Goal: Task Accomplishment & Management: Manage account settings

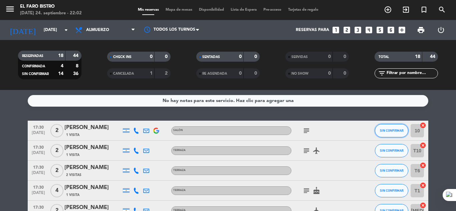
click at [403, 132] on button "SIN CONFIRMAR" at bounding box center [391, 130] width 33 height 13
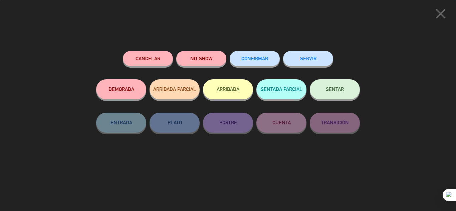
click at [215, 55] on button "NO-SHOW" at bounding box center [201, 58] width 50 height 15
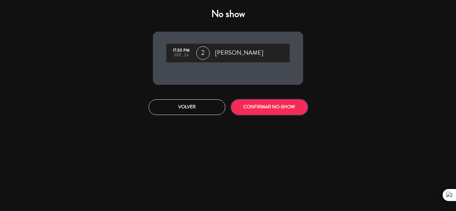
click at [265, 104] on button "CONFIRMAR NO-SHOW" at bounding box center [269, 107] width 77 height 16
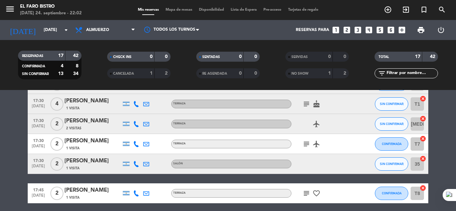
scroll to position [100, 0]
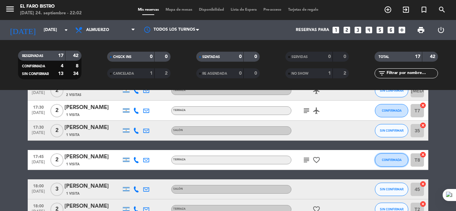
click at [385, 160] on span "CONFIRMADA" at bounding box center [392, 160] width 20 height 4
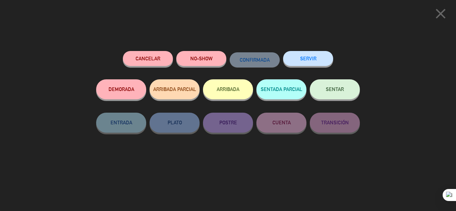
click at [202, 61] on button "NO-SHOW" at bounding box center [201, 58] width 50 height 15
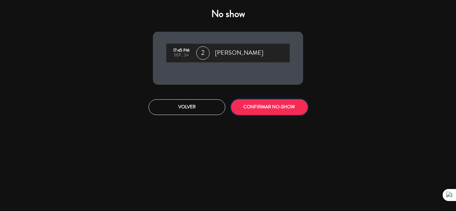
click at [293, 107] on button "CONFIRMAR NO-SHOW" at bounding box center [269, 107] width 77 height 16
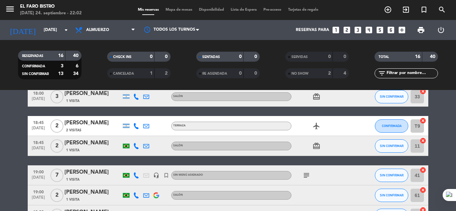
scroll to position [234, 0]
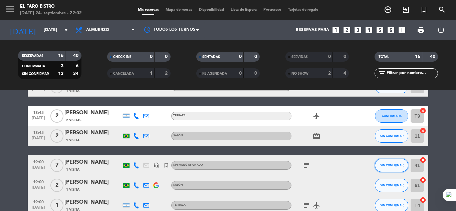
click at [379, 169] on button "SIN CONFIRMAR" at bounding box center [391, 165] width 33 height 13
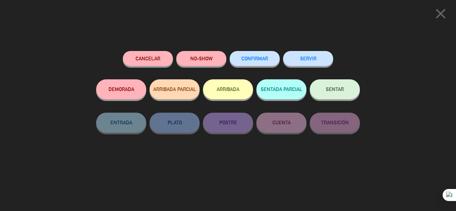
click at [207, 62] on button "NO-SHOW" at bounding box center [201, 58] width 50 height 15
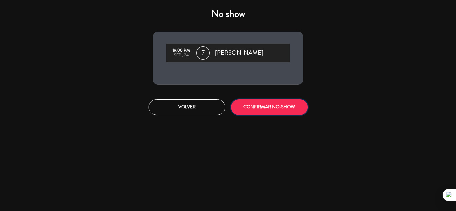
click at [275, 108] on button "CONFIRMAR NO-SHOW" at bounding box center [269, 107] width 77 height 16
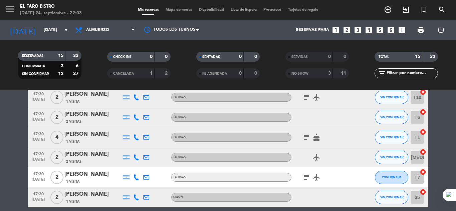
scroll to position [0, 0]
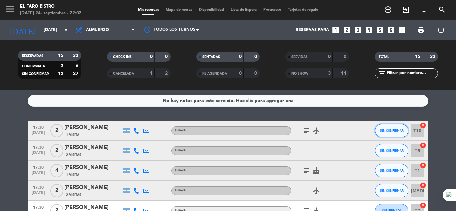
click at [384, 130] on span "SIN CONFIRMAR" at bounding box center [392, 131] width 24 height 4
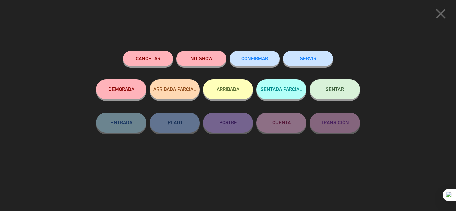
click at [323, 59] on button "SERVIR" at bounding box center [308, 58] width 50 height 15
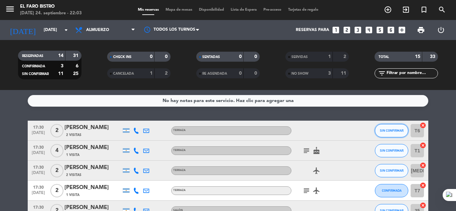
click at [386, 134] on button "SIN CONFIRMAR" at bounding box center [391, 130] width 33 height 13
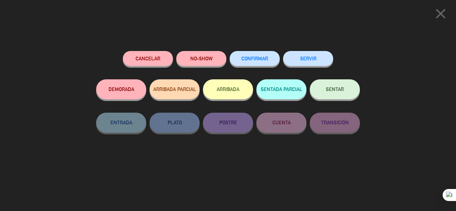
click at [326, 57] on button "SERVIR" at bounding box center [308, 58] width 50 height 15
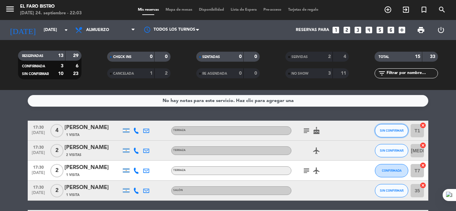
click at [380, 133] on button "SIN CONFIRMAR" at bounding box center [391, 130] width 33 height 13
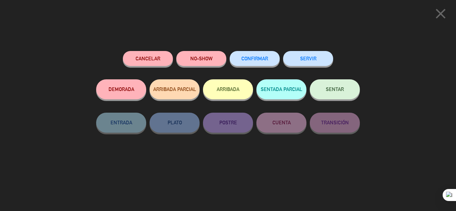
click at [311, 60] on button "SERVIR" at bounding box center [308, 58] width 50 height 15
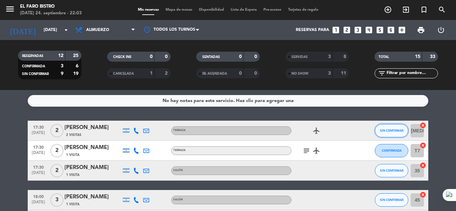
click at [396, 129] on span "SIN CONFIRMAR" at bounding box center [392, 131] width 24 height 4
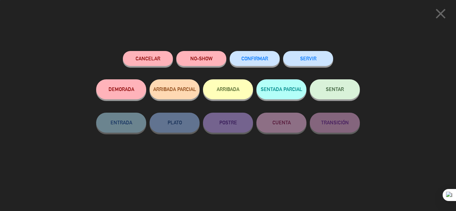
click at [316, 63] on button "SERVIR" at bounding box center [308, 58] width 50 height 15
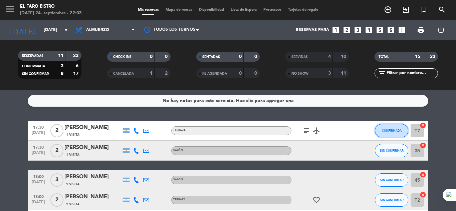
click at [394, 126] on button "CONFIRMADA" at bounding box center [391, 130] width 33 height 13
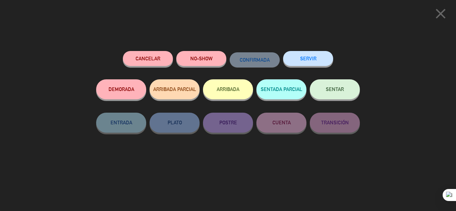
click at [321, 61] on button "SERVIR" at bounding box center [308, 58] width 50 height 15
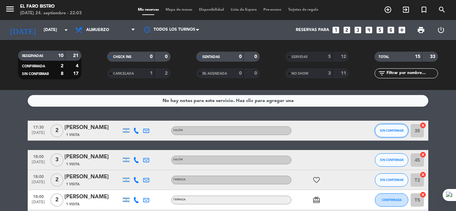
click at [399, 132] on span "SIN CONFIRMAR" at bounding box center [392, 131] width 24 height 4
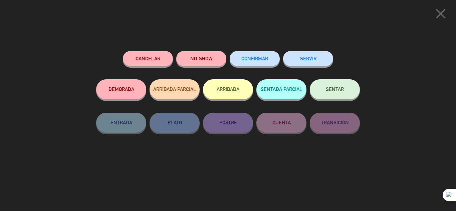
click at [326, 59] on button "SERVIR" at bounding box center [308, 58] width 50 height 15
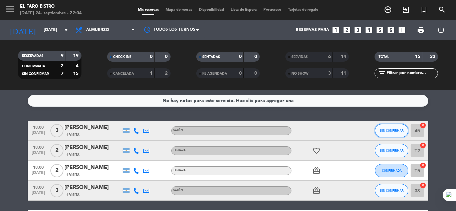
click at [384, 131] on span "SIN CONFIRMAR" at bounding box center [392, 131] width 24 height 4
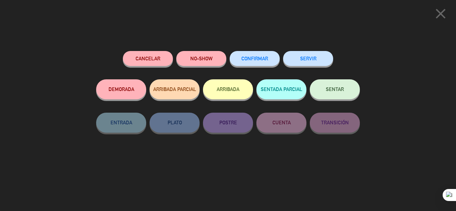
click at [327, 60] on button "SERVIR" at bounding box center [308, 58] width 50 height 15
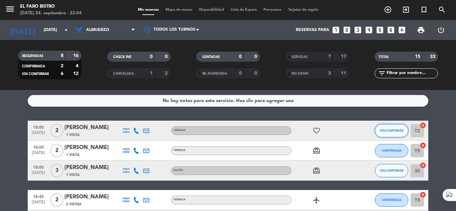
click at [389, 134] on button "SIN CONFIRMAR" at bounding box center [391, 130] width 33 height 13
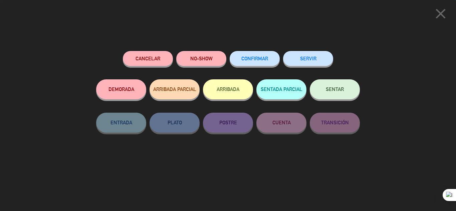
click at [303, 61] on button "SERVIR" at bounding box center [308, 58] width 50 height 15
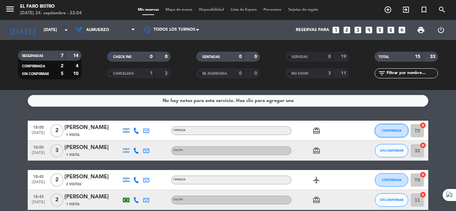
click at [392, 134] on button "CONFIRMADA" at bounding box center [391, 130] width 33 height 13
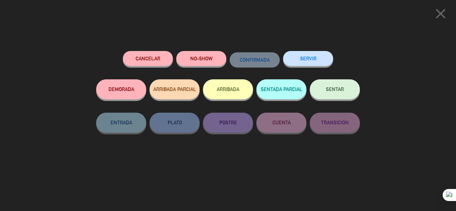
click at [319, 57] on button "SERVIR" at bounding box center [308, 58] width 50 height 15
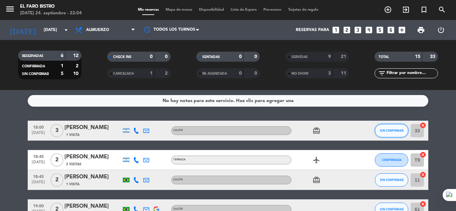
click at [390, 132] on span "SIN CONFIRMAR" at bounding box center [392, 131] width 24 height 4
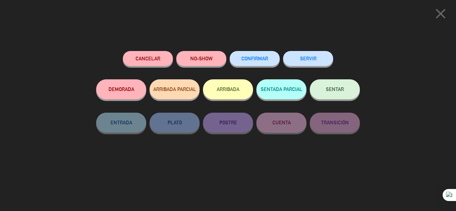
click at [318, 62] on button "SERVIR" at bounding box center [308, 58] width 50 height 15
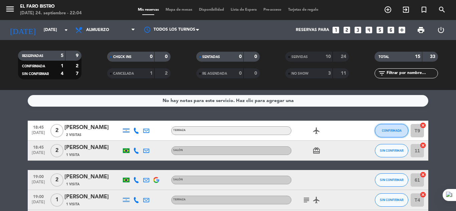
click at [379, 132] on button "CONFIRMADA" at bounding box center [391, 130] width 33 height 13
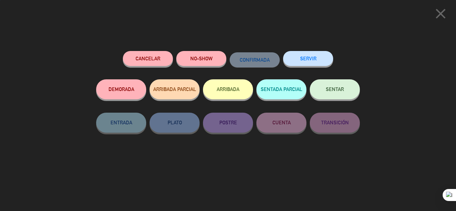
click at [322, 59] on button "SERVIR" at bounding box center [308, 58] width 50 height 15
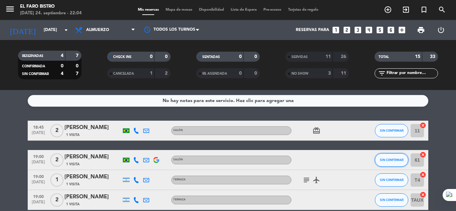
click at [387, 160] on span "SIN CONFIRMAR" at bounding box center [392, 160] width 24 height 4
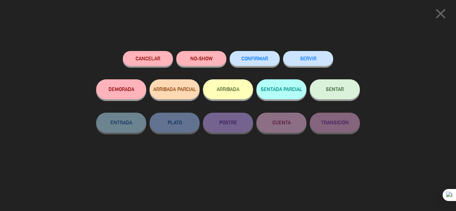
click at [313, 59] on button "SERVIR" at bounding box center [308, 58] width 50 height 15
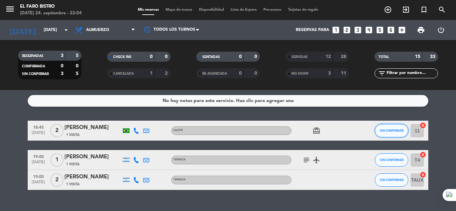
click at [391, 130] on span "SIN CONFIRMAR" at bounding box center [392, 131] width 24 height 4
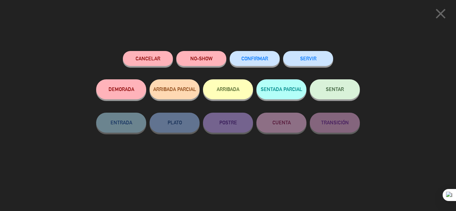
drag, startPoint x: 310, startPoint y: 63, endPoint x: 325, endPoint y: 74, distance: 18.1
click at [311, 63] on button "SERVIR" at bounding box center [308, 58] width 50 height 15
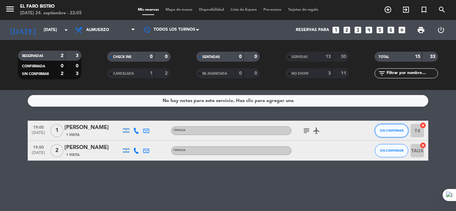
click at [391, 128] on button "SIN CONFIRMAR" at bounding box center [391, 130] width 33 height 13
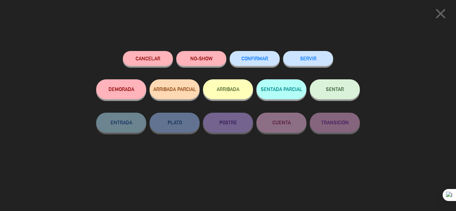
click at [308, 55] on button "SERVIR" at bounding box center [308, 58] width 50 height 15
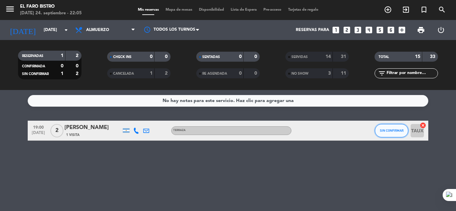
click at [384, 131] on span "SIN CONFIRMAR" at bounding box center [392, 131] width 24 height 4
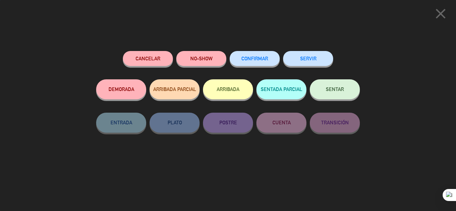
click at [325, 58] on button "SERVIR" at bounding box center [308, 58] width 50 height 15
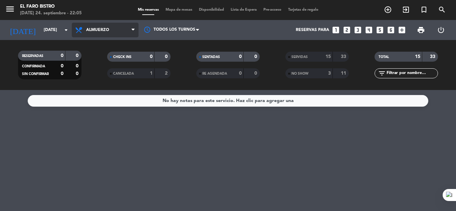
click at [125, 33] on span "Almuerzo" at bounding box center [105, 30] width 67 height 15
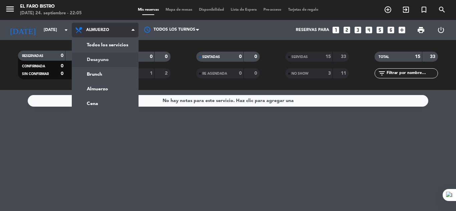
click at [112, 59] on div "menu El Faro Bistro [DATE] 24. septiembre - 22:05 Mis reservas Mapa de mesas Di…" at bounding box center [228, 45] width 456 height 90
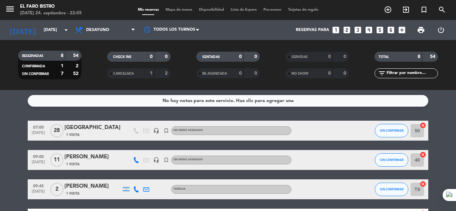
click at [130, 32] on span "Desayuno" at bounding box center [105, 30] width 67 height 15
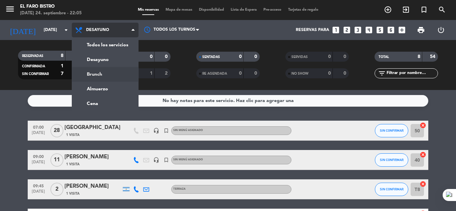
click at [102, 74] on div "menu El Faro Bistro [DATE] 24. septiembre - 22:05 Mis reservas Mapa de mesas Di…" at bounding box center [228, 45] width 456 height 90
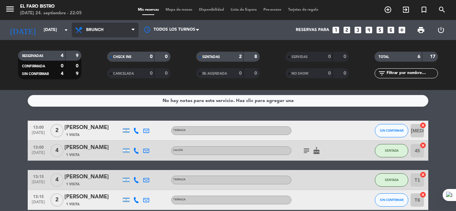
click at [120, 31] on span "Brunch" at bounding box center [105, 30] width 67 height 15
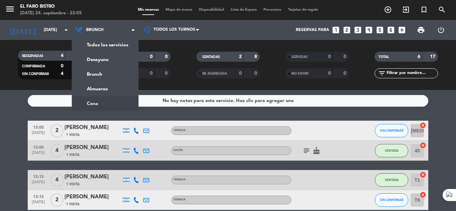
click at [102, 105] on ng-component "menu El Faro Bistro [DATE] 24. septiembre - 22:05 Mis reservas Mapa de mesas Di…" at bounding box center [228, 105] width 456 height 211
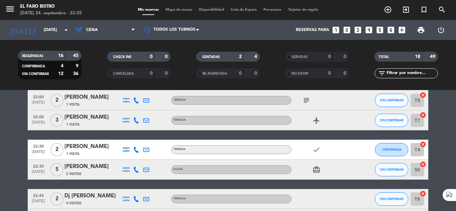
scroll to position [300, 0]
